Goal: Task Accomplishment & Management: Manage account settings

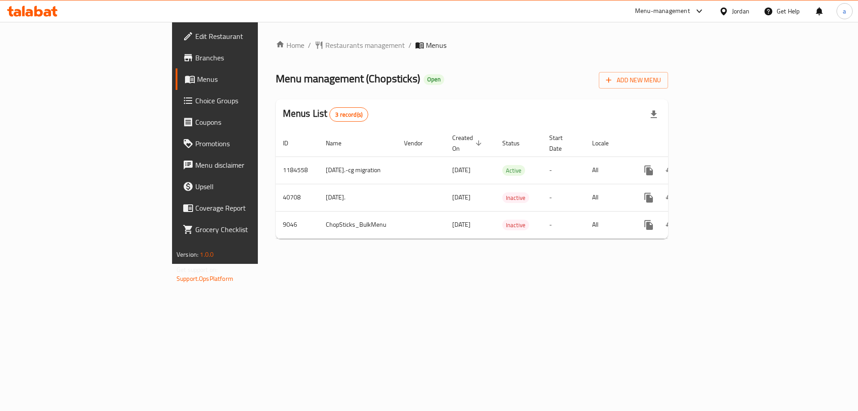
click at [176, 106] on link "Choice Groups" at bounding box center [246, 100] width 140 height 21
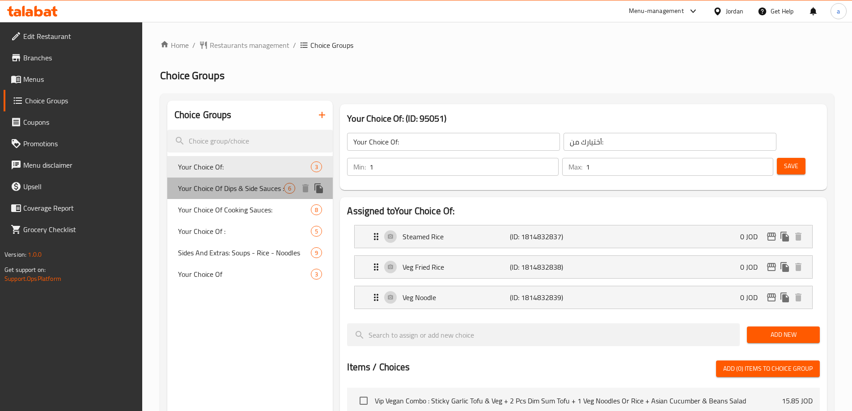
click at [230, 192] on span "Your Choice Of Dips & Side Sauces :" at bounding box center [231, 188] width 106 height 11
type input "Your Choice Of Dips & Side Sauces :"
type input "اختيارك من الصلصات الجانبية والغموس:"
type input "0"
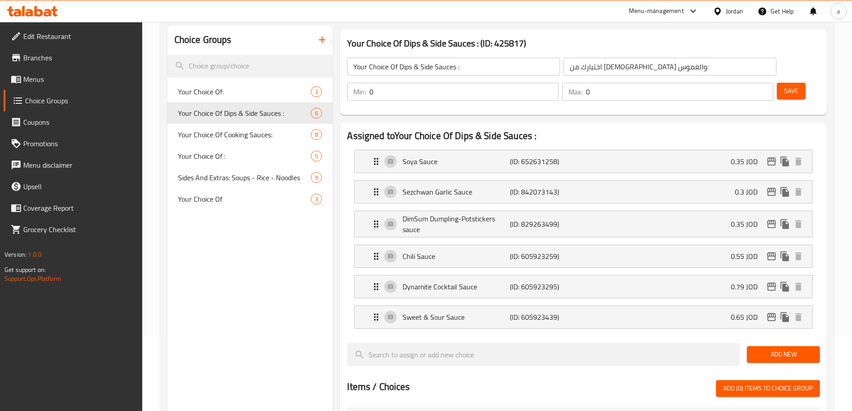
scroll to position [75, 0]
drag, startPoint x: 228, startPoint y: 207, endPoint x: 229, endPoint y: 198, distance: 9.6
click at [228, 207] on div "Your Choice Of 3" at bounding box center [250, 211] width 166 height 21
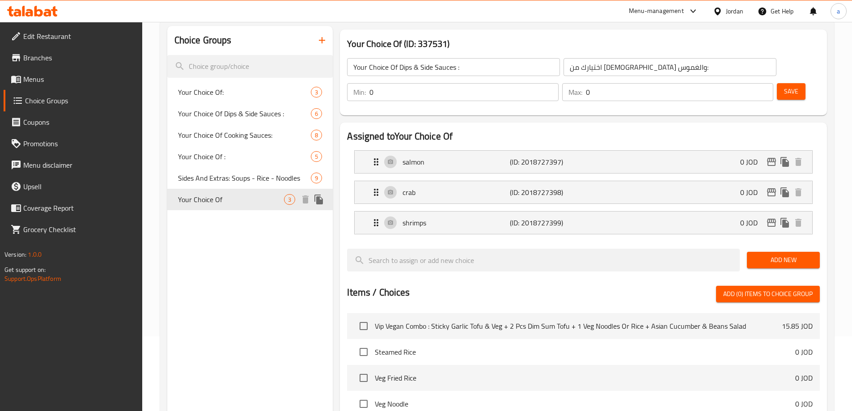
type input "Your Choice Of"
type input "اختيارك من"
type input "1"
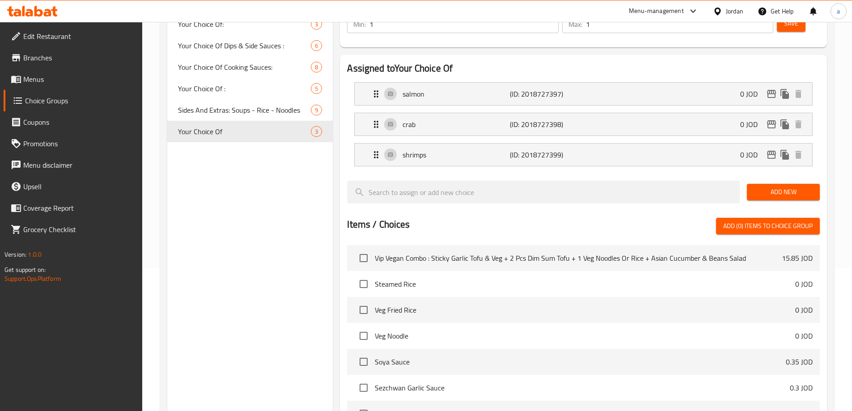
scroll to position [0, 0]
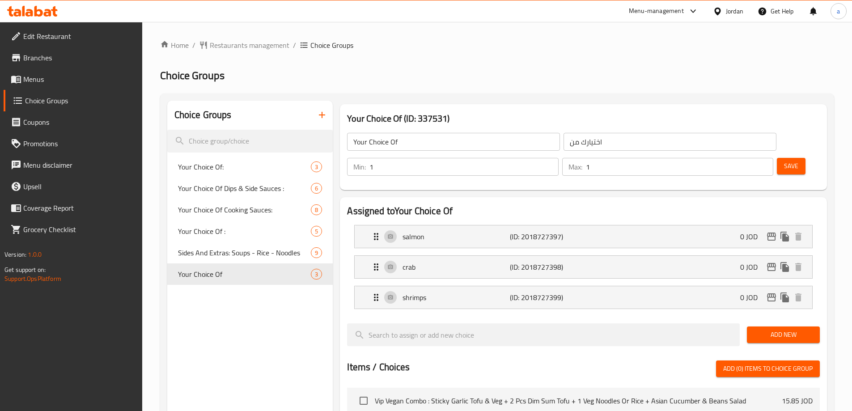
click at [667, 18] on div "Menu-management" at bounding box center [663, 10] width 84 height 21
click at [651, 14] on div "Menu-management" at bounding box center [656, 11] width 55 height 11
click at [622, 69] on div "Global Quality Control Center" at bounding box center [611, 60] width 93 height 21
